Goal: Information Seeking & Learning: Learn about a topic

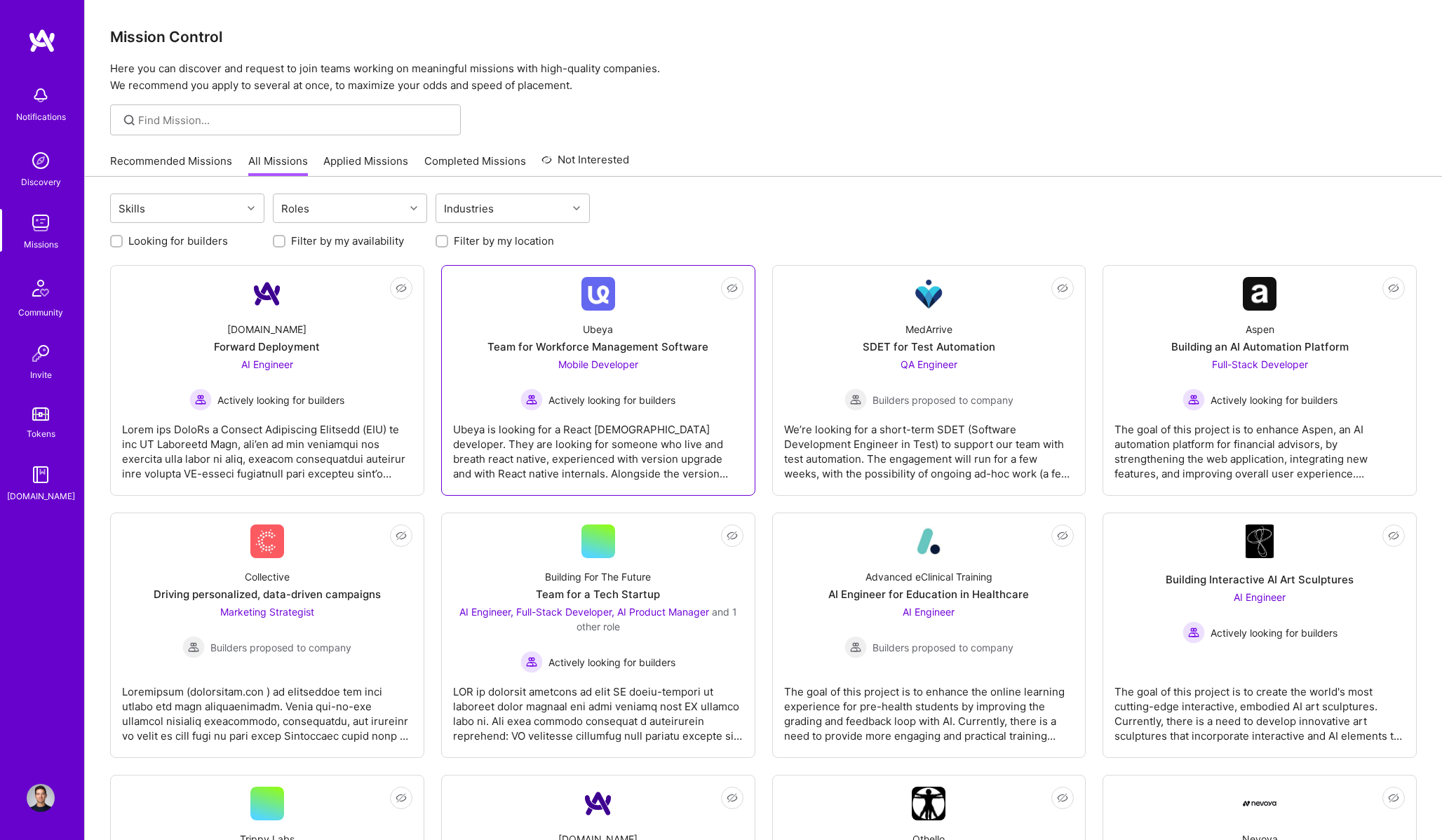
scroll to position [8, 0]
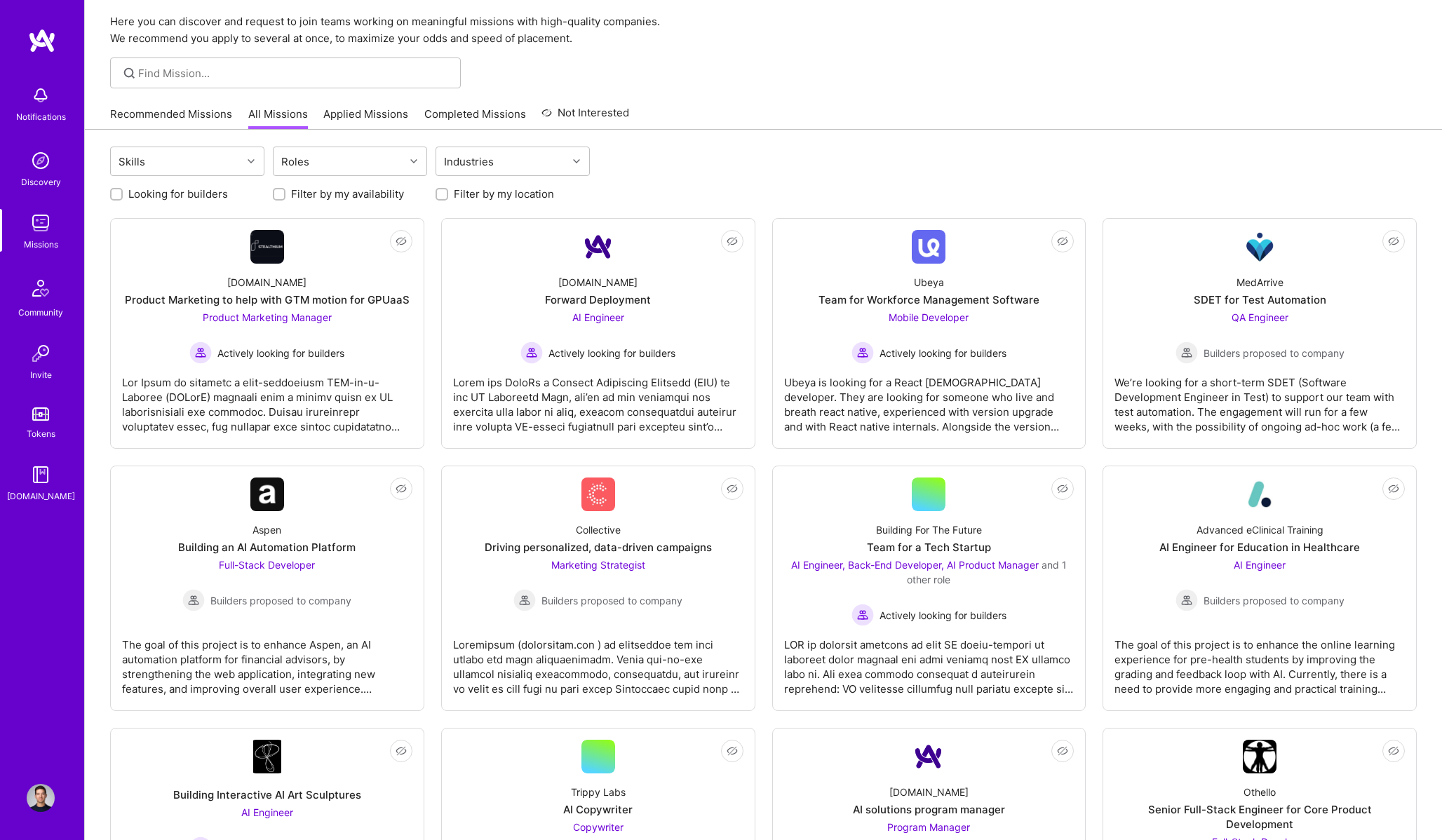
scroll to position [47, 0]
click at [184, 192] on label "Looking for builders" at bounding box center [178, 194] width 100 height 15
click at [122, 192] on input "Looking for builders" at bounding box center [118, 195] width 9 height 9
checkbox input "true"
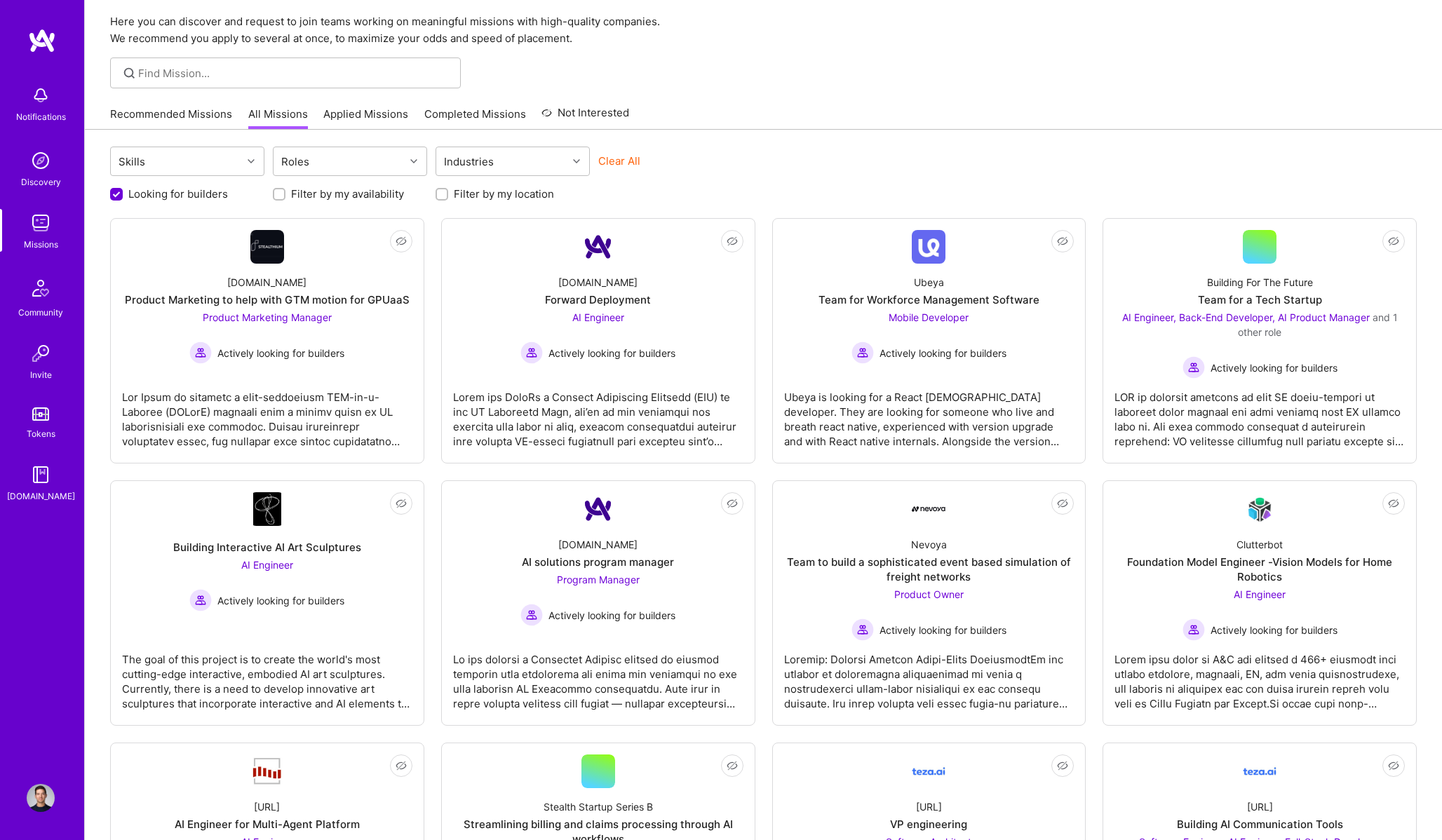
scroll to position [0, 0]
click at [352, 383] on div at bounding box center [267, 413] width 290 height 70
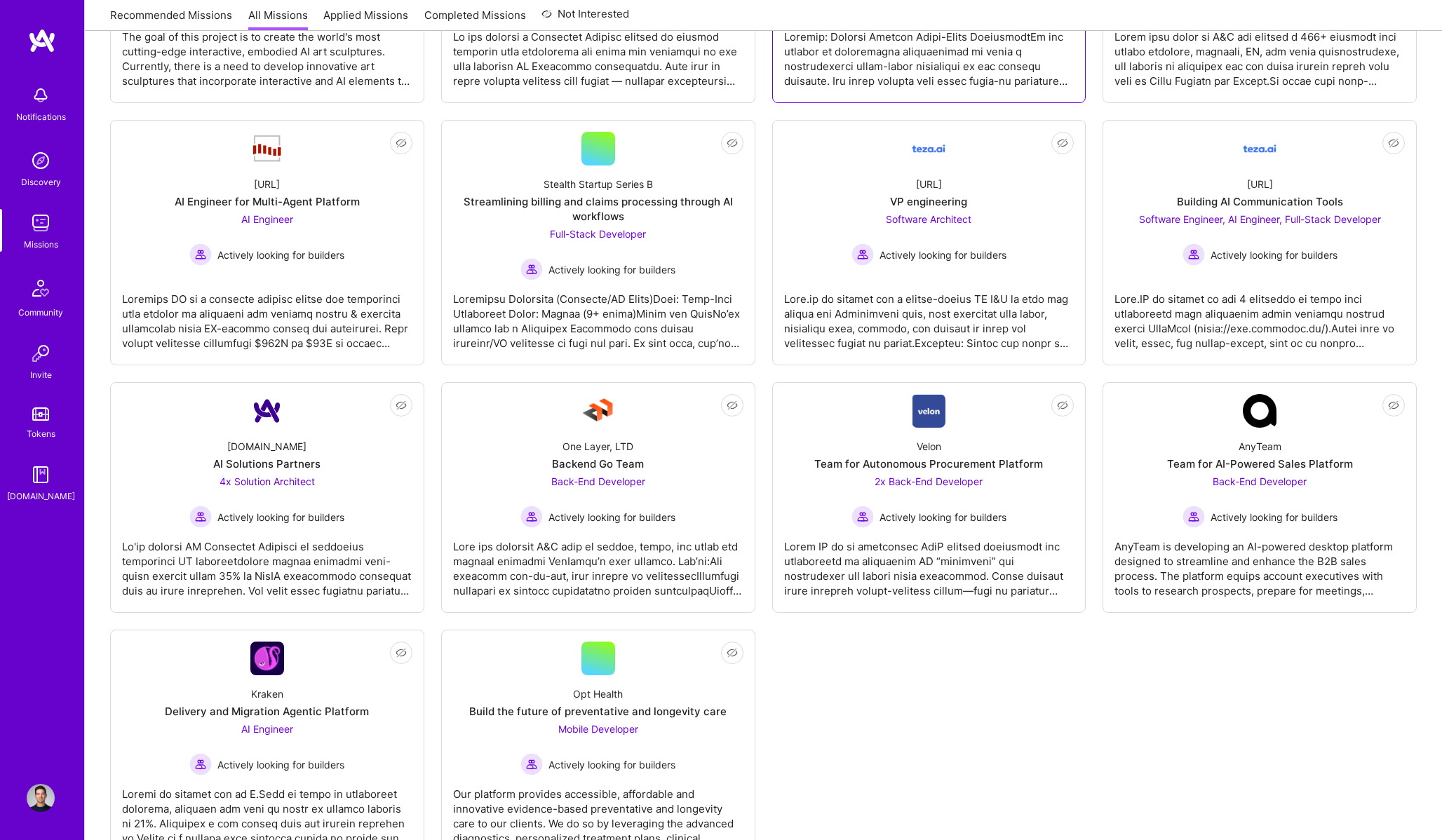
scroll to position [723, 0]
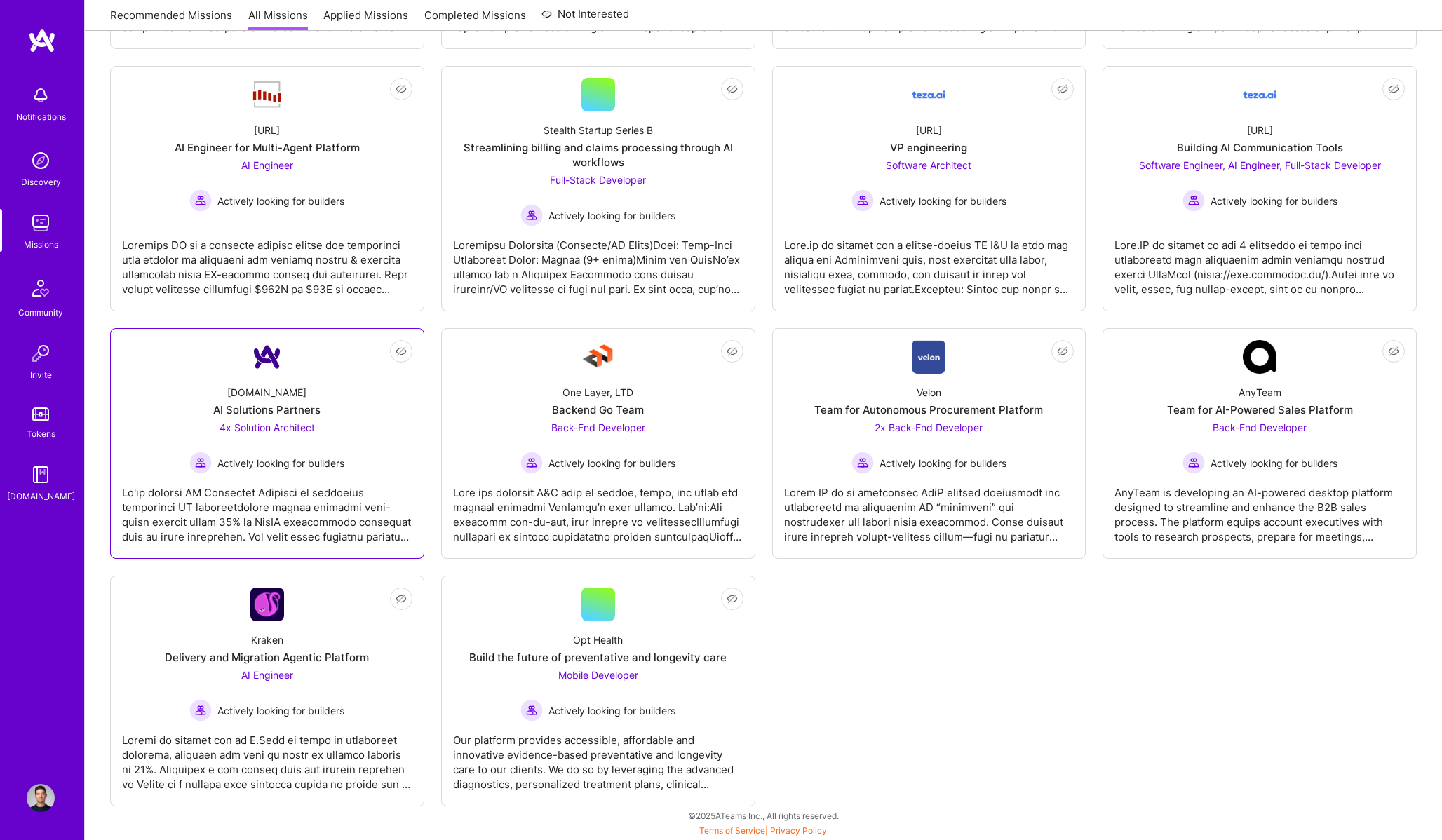
click at [213, 461] on div "Actively looking for builders" at bounding box center [267, 463] width 155 height 23
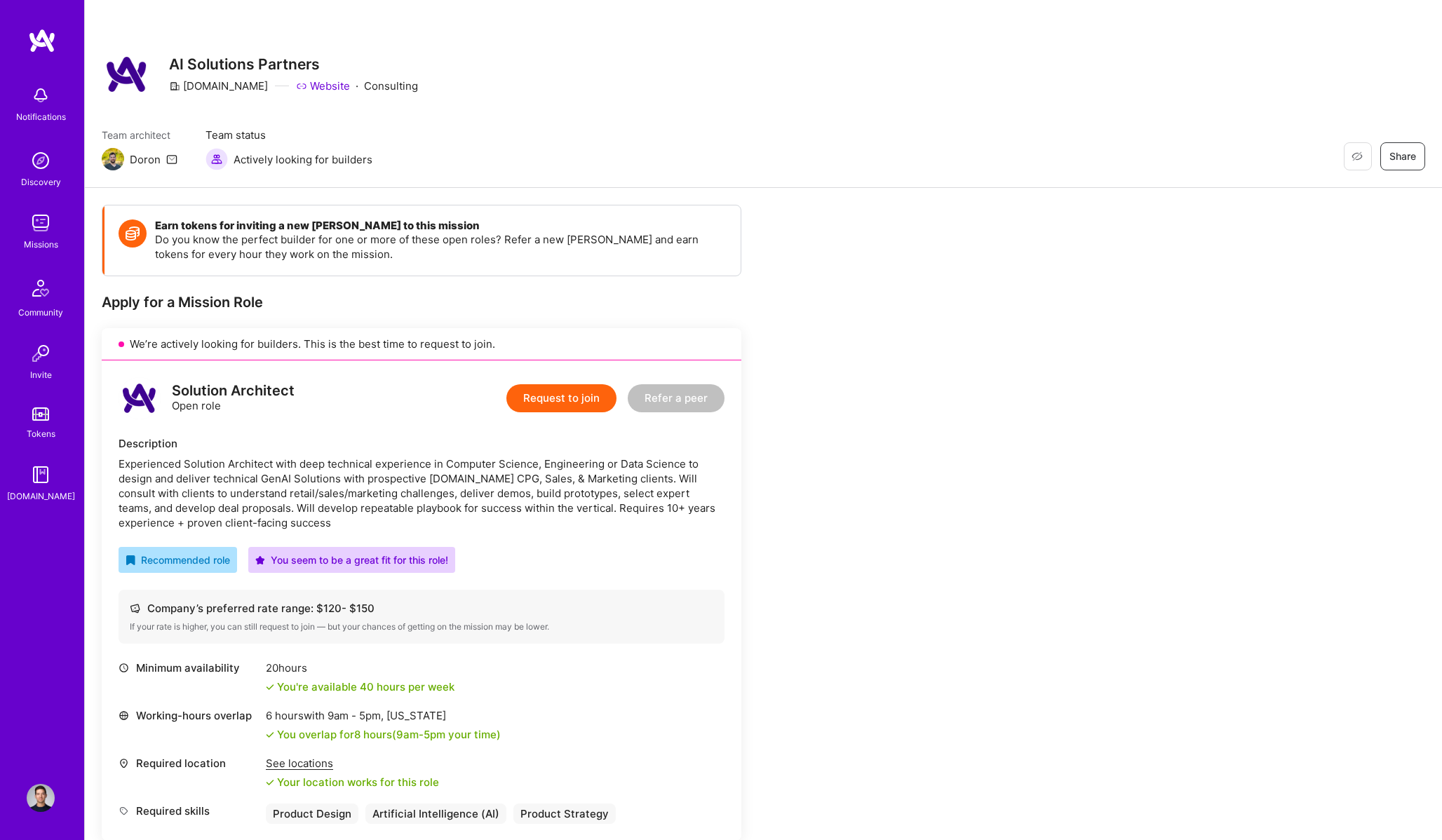
click at [73, 787] on div "Notifications Discovery Missions Community Invite Tokens A.Guide Profile" at bounding box center [41, 420] width 84 height 840
click at [39, 796] on img at bounding box center [41, 798] width 28 height 28
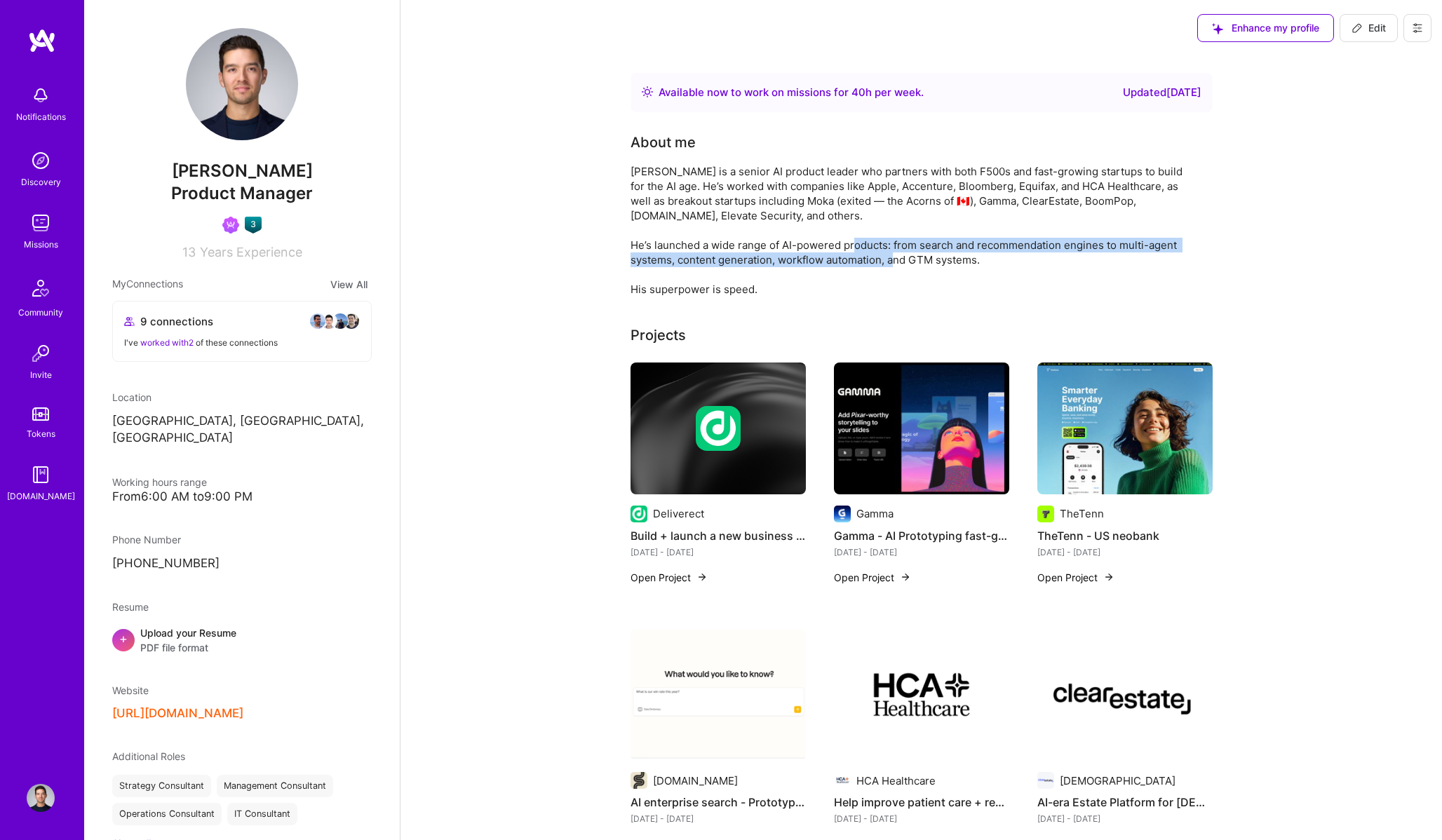
drag, startPoint x: 921, startPoint y: 244, endPoint x: 974, endPoint y: 263, distance: 56.3
click at [974, 263] on div "Eric is a senior AI product leader who partners with both F500s and fast-growin…" at bounding box center [911, 230] width 561 height 133
